Goal: Information Seeking & Learning: Learn about a topic

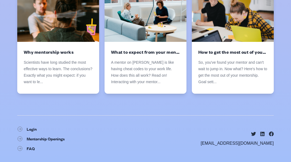
scroll to position [939, 0]
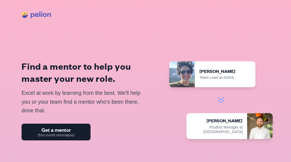
scroll to position [939, 0]
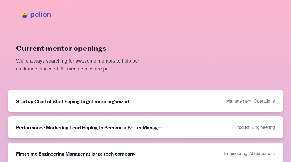
scroll to position [364, 0]
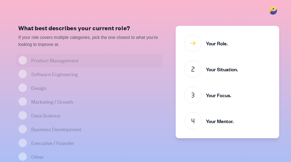
scroll to position [16, 0]
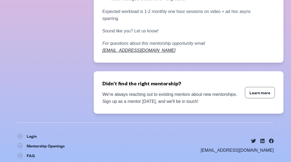
scroll to position [126, 0]
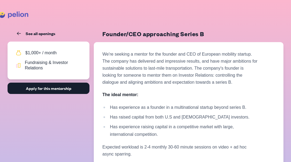
scroll to position [123, 0]
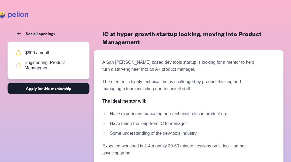
scroll to position [134, 0]
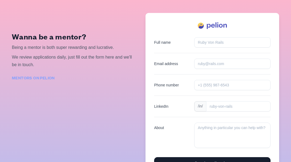
scroll to position [98, 0]
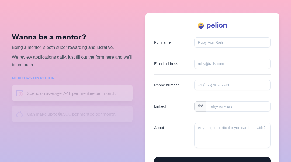
scroll to position [98, 0]
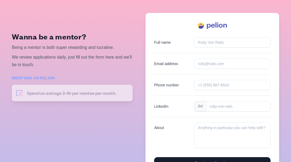
scroll to position [98, 0]
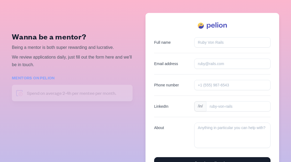
scroll to position [98, 0]
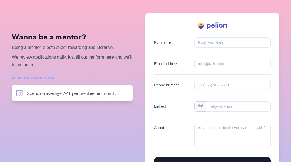
scroll to position [98, 0]
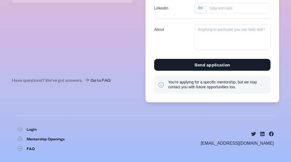
scroll to position [98, 0]
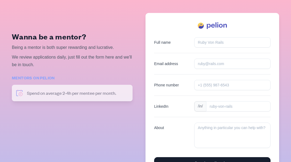
scroll to position [98, 0]
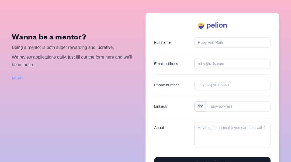
scroll to position [98, 0]
